Goal: Check status: Check status

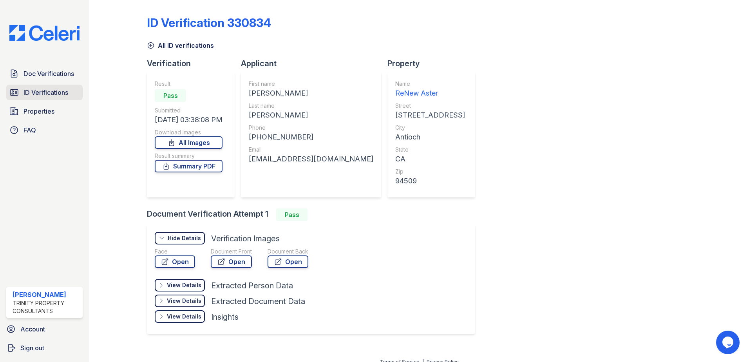
click at [53, 89] on span "ID Verifications" at bounding box center [46, 92] width 45 height 9
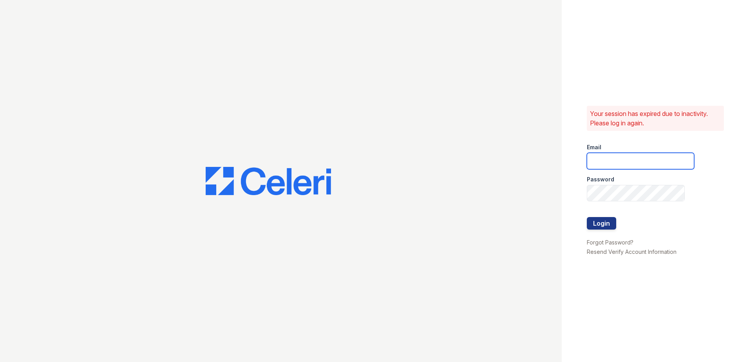
click at [617, 166] on input "email" at bounding box center [640, 161] width 107 height 16
type input "[EMAIL_ADDRESS][DOMAIN_NAME]"
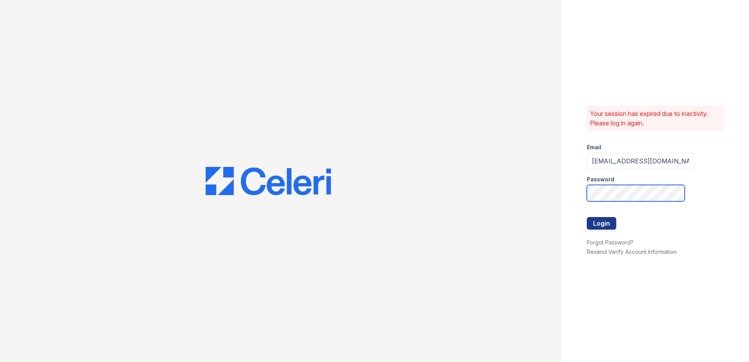
click at [587, 217] on button "Login" at bounding box center [601, 223] width 29 height 13
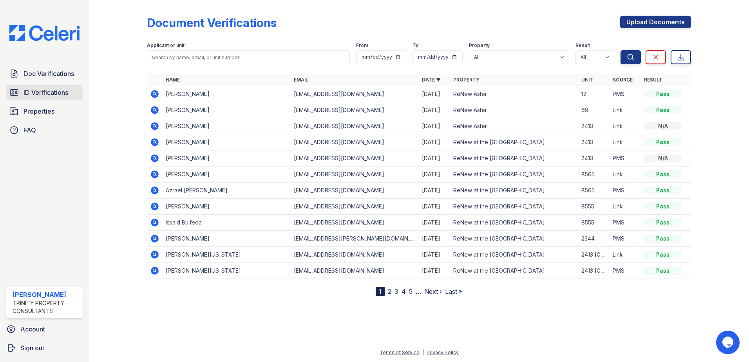
click at [39, 96] on span "ID Verifications" at bounding box center [46, 92] width 45 height 9
